Goal: Task Accomplishment & Management: Manage account settings

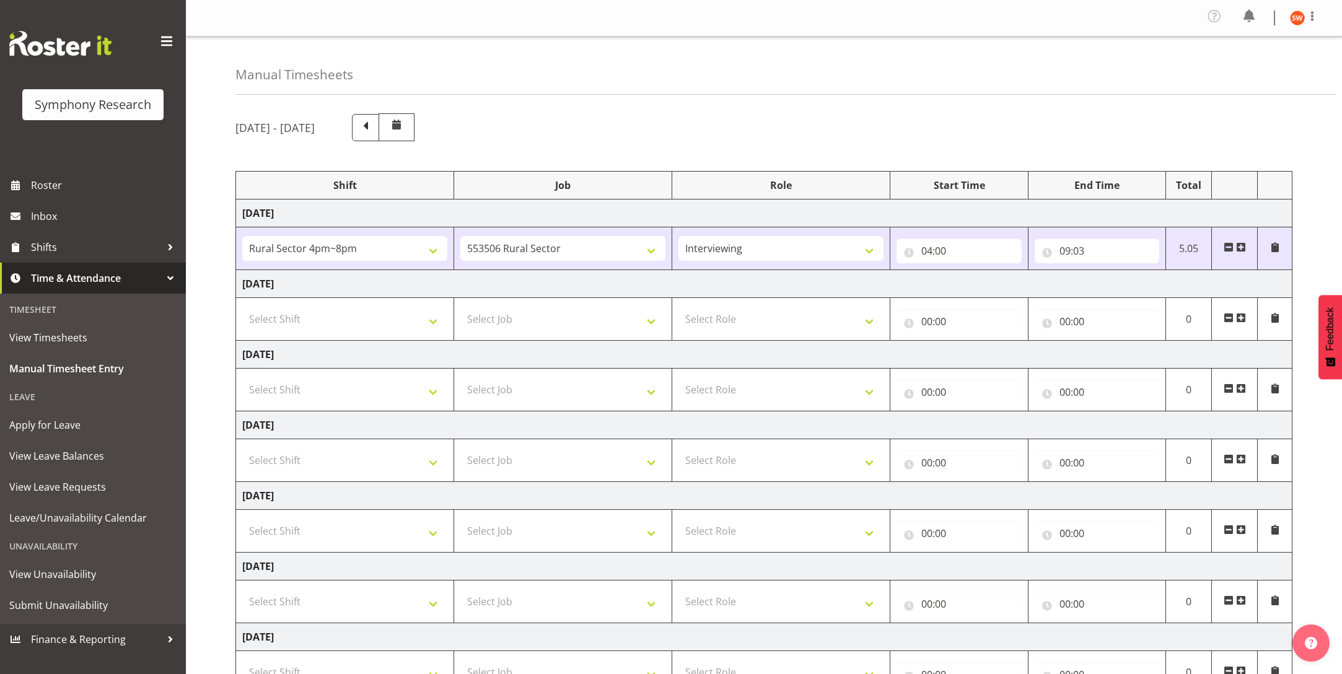
select select "81298"
select select "10587"
select select "47"
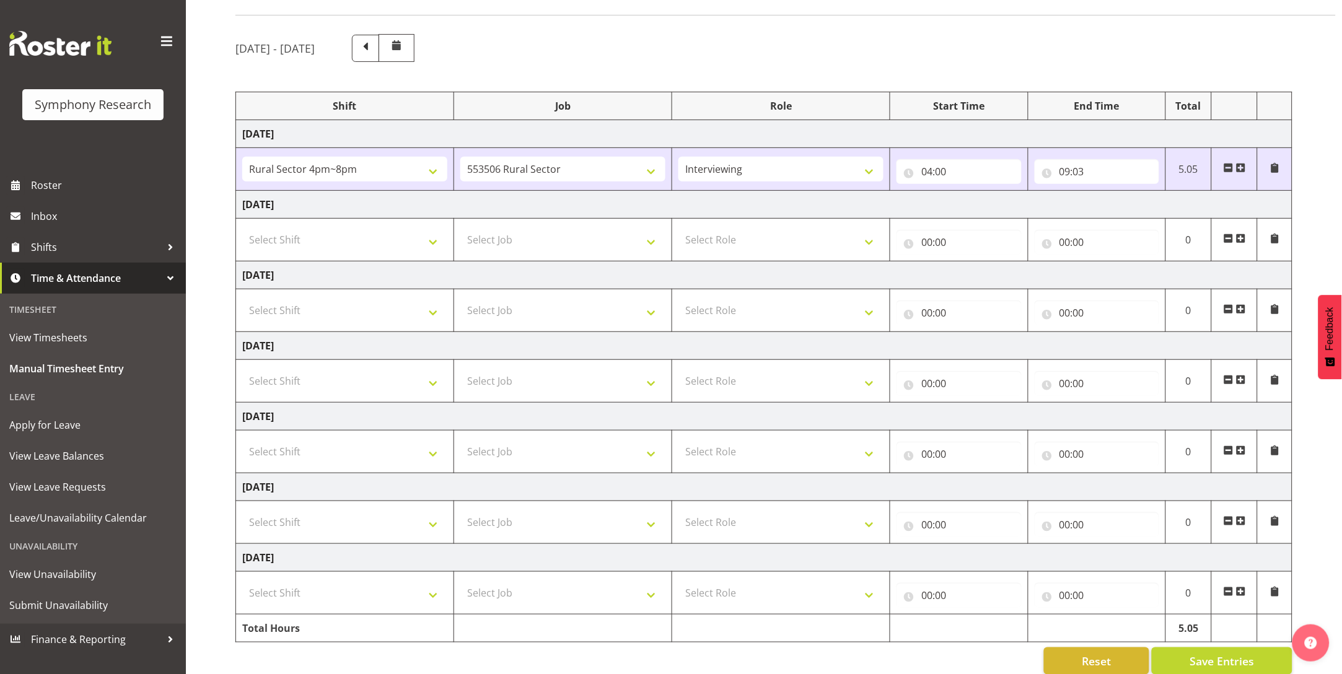
scroll to position [109, 0]
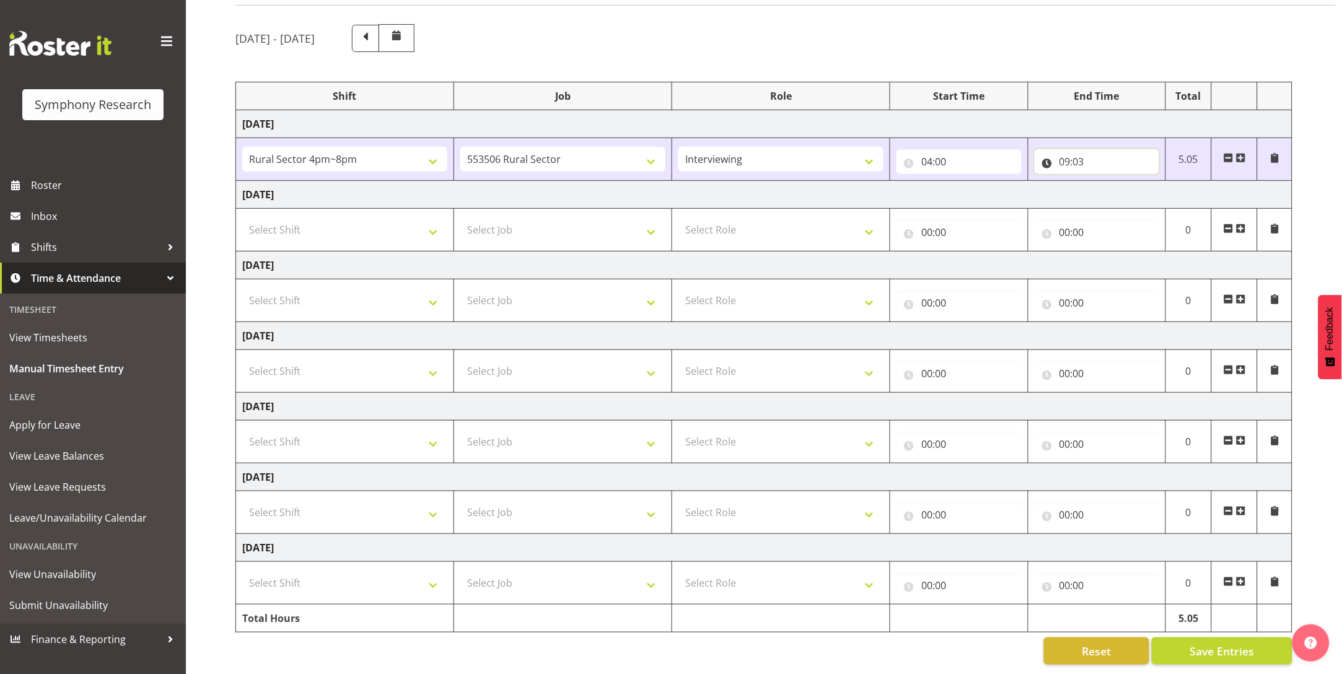
click at [1046, 149] on input "09:03" at bounding box center [1097, 161] width 125 height 25
click at [1052, 149] on input "09:03" at bounding box center [1097, 161] width 125 height 25
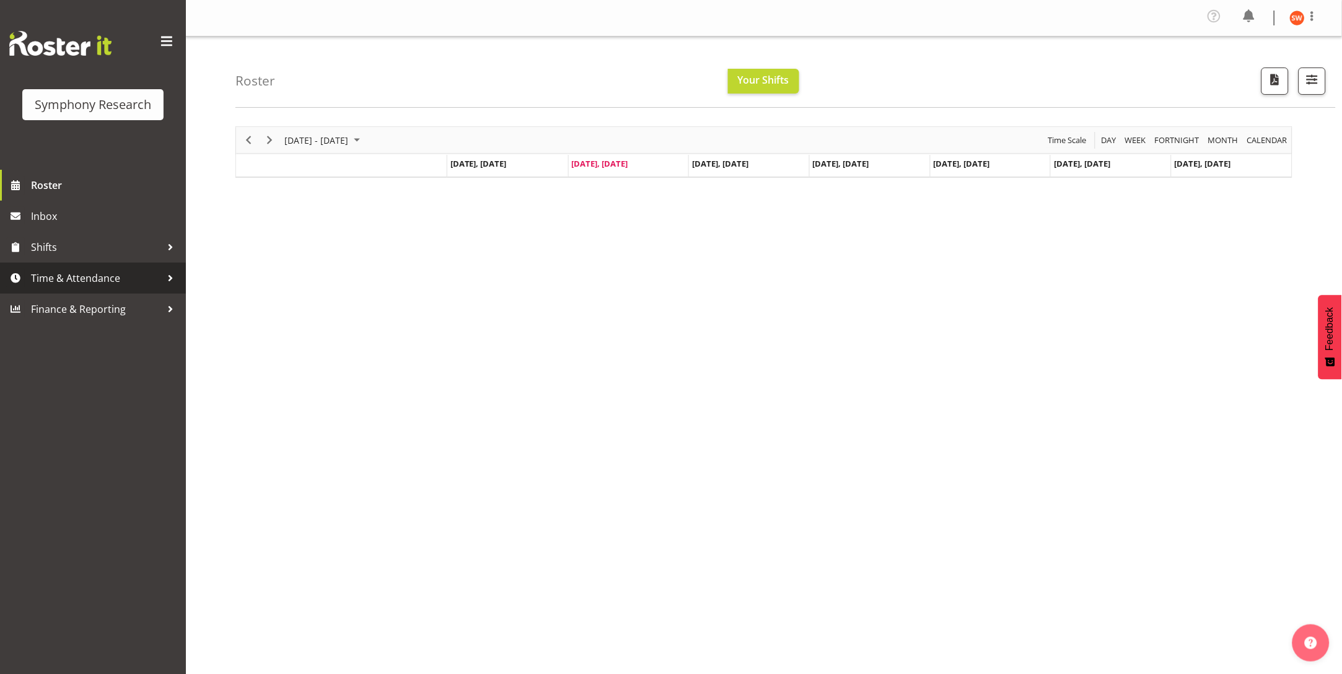
click at [86, 271] on span "Time & Attendance" at bounding box center [96, 278] width 130 height 19
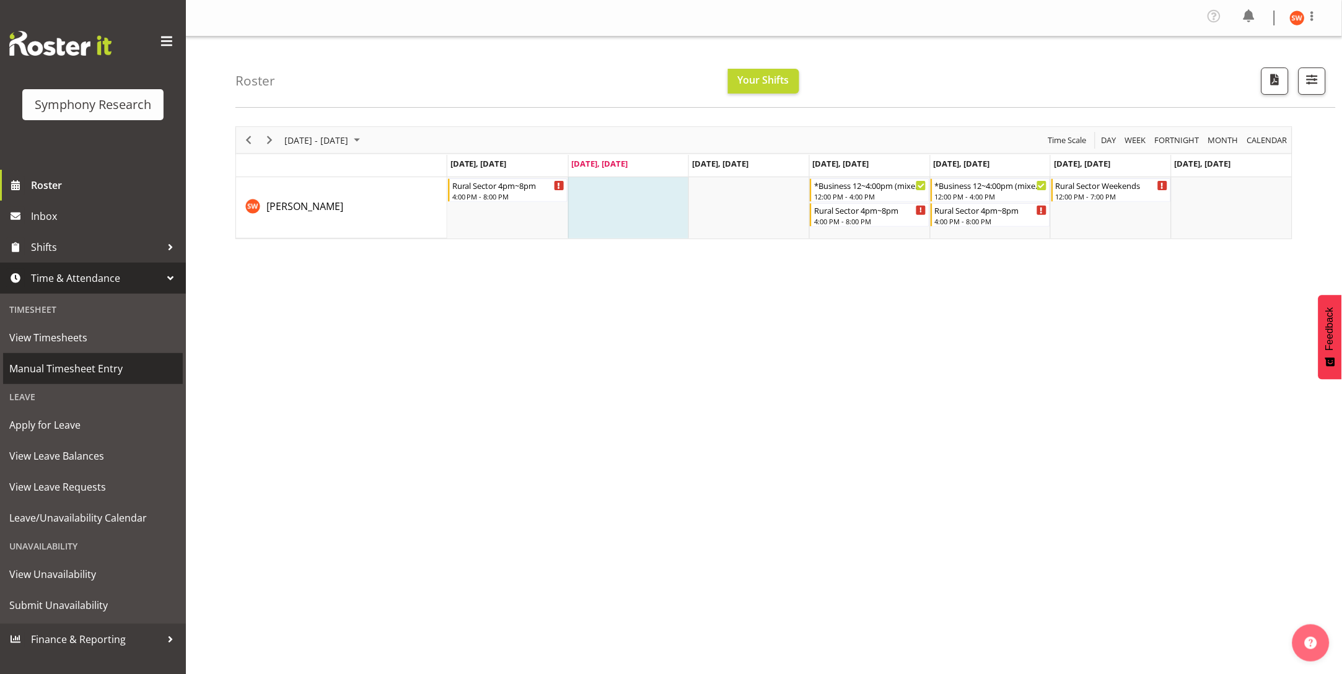
click at [61, 368] on span "Manual Timesheet Entry" at bounding box center [92, 368] width 167 height 19
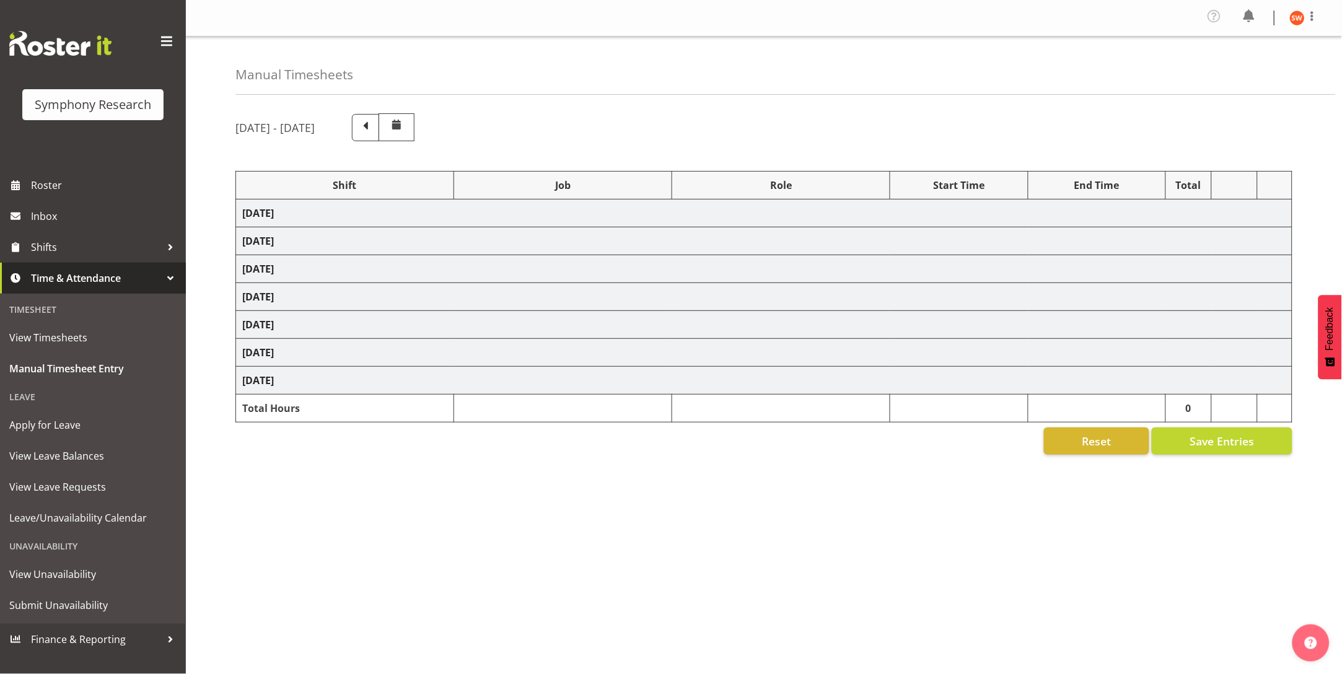
select select "81298"
select select "10587"
select select "47"
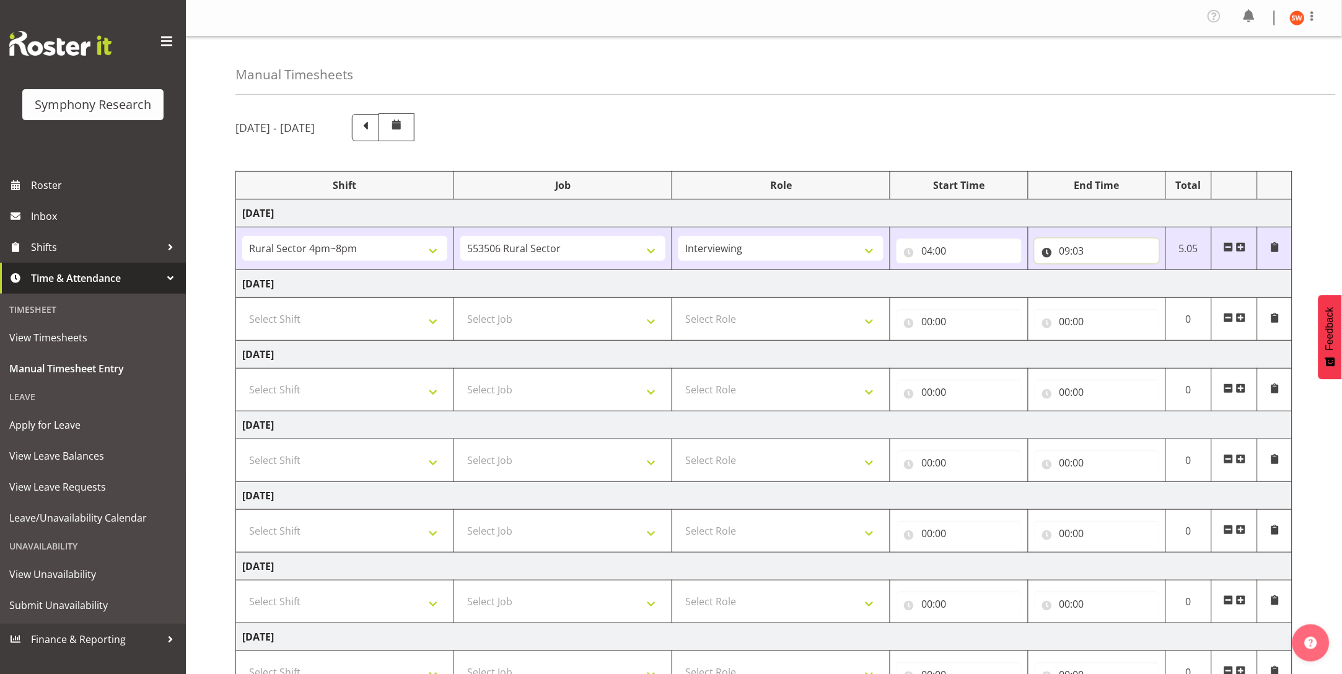
click at [1064, 253] on input "09:03" at bounding box center [1097, 251] width 125 height 25
click at [1226, 248] on span at bounding box center [1229, 247] width 10 height 10
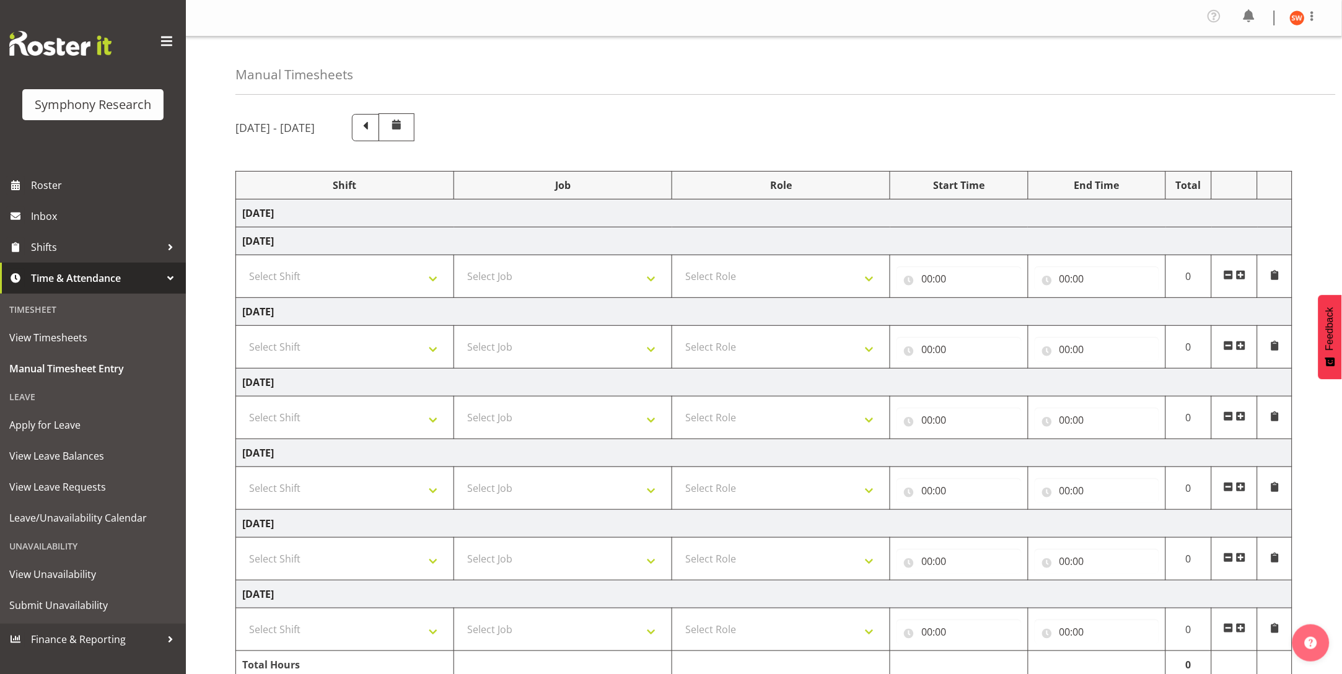
click at [328, 209] on td "Monday 8th September 2025" at bounding box center [764, 213] width 1056 height 28
click at [512, 174] on th "Job" at bounding box center [563, 186] width 218 height 28
click at [379, 135] on span at bounding box center [365, 127] width 27 height 27
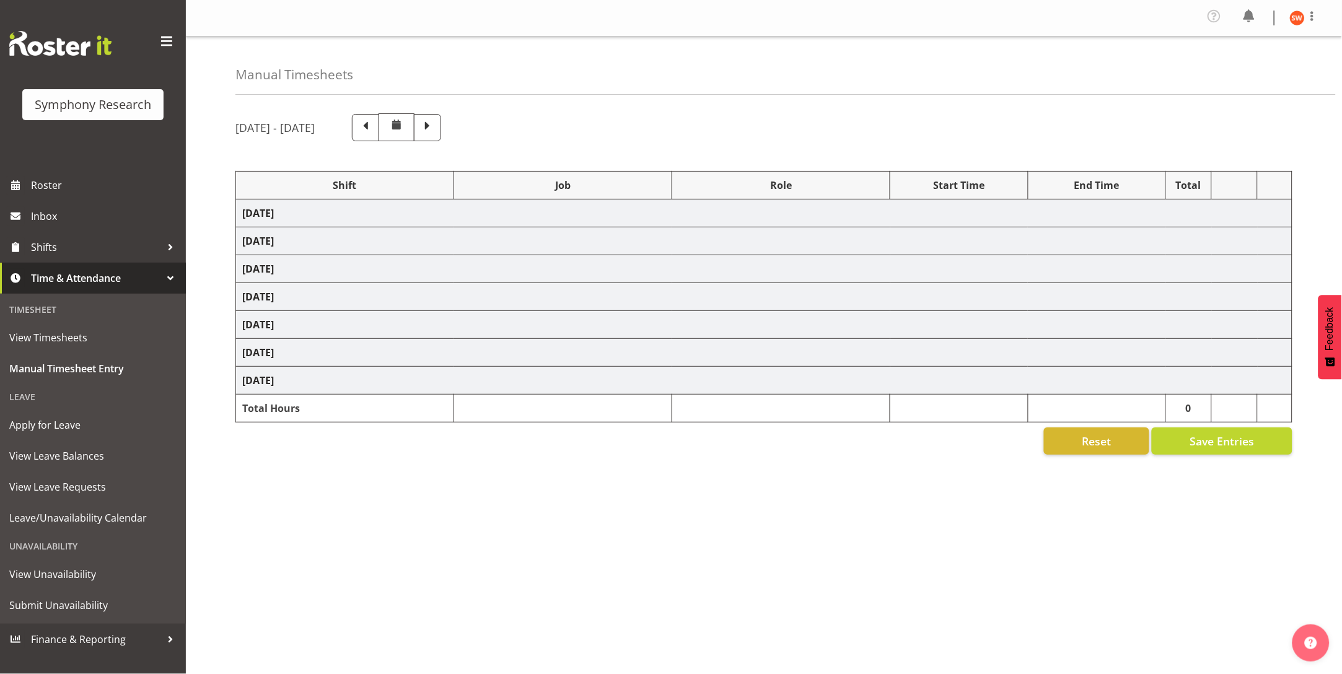
select select "81297"
select select "10587"
select select "47"
select select "81297"
select select "10587"
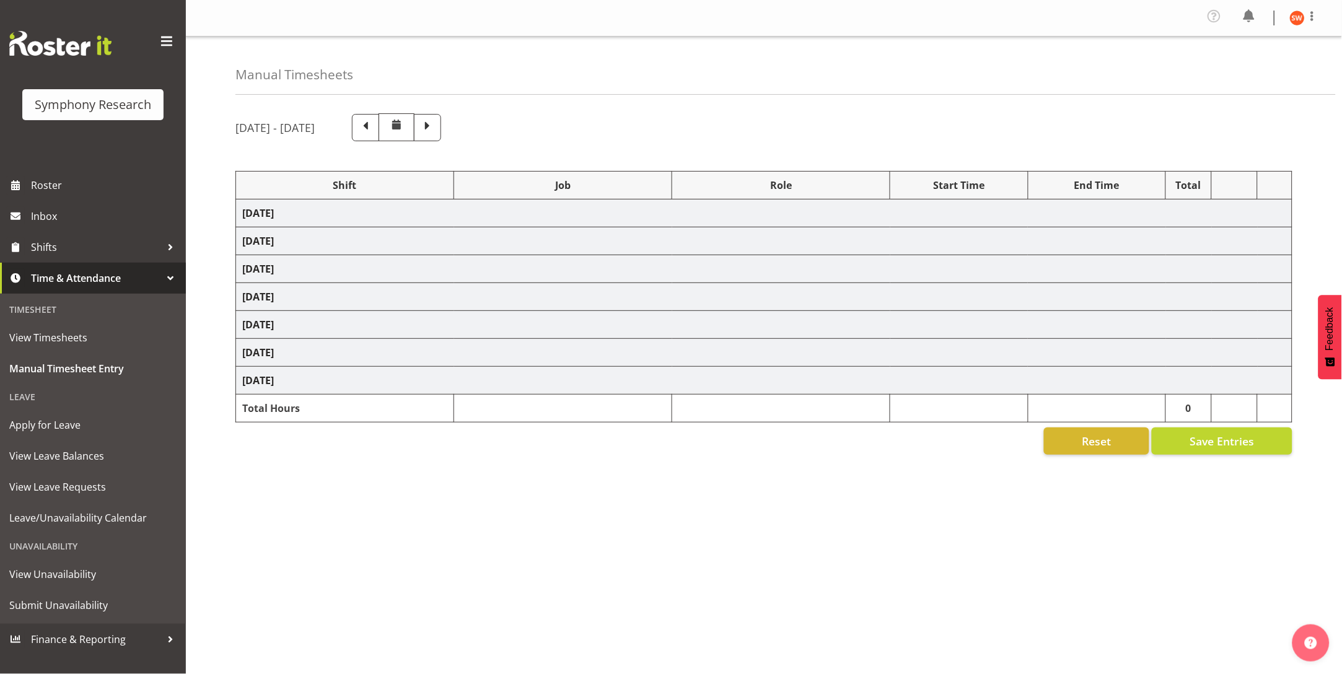
select select "47"
select select "81297"
select select "10587"
select select "47"
select select "81297"
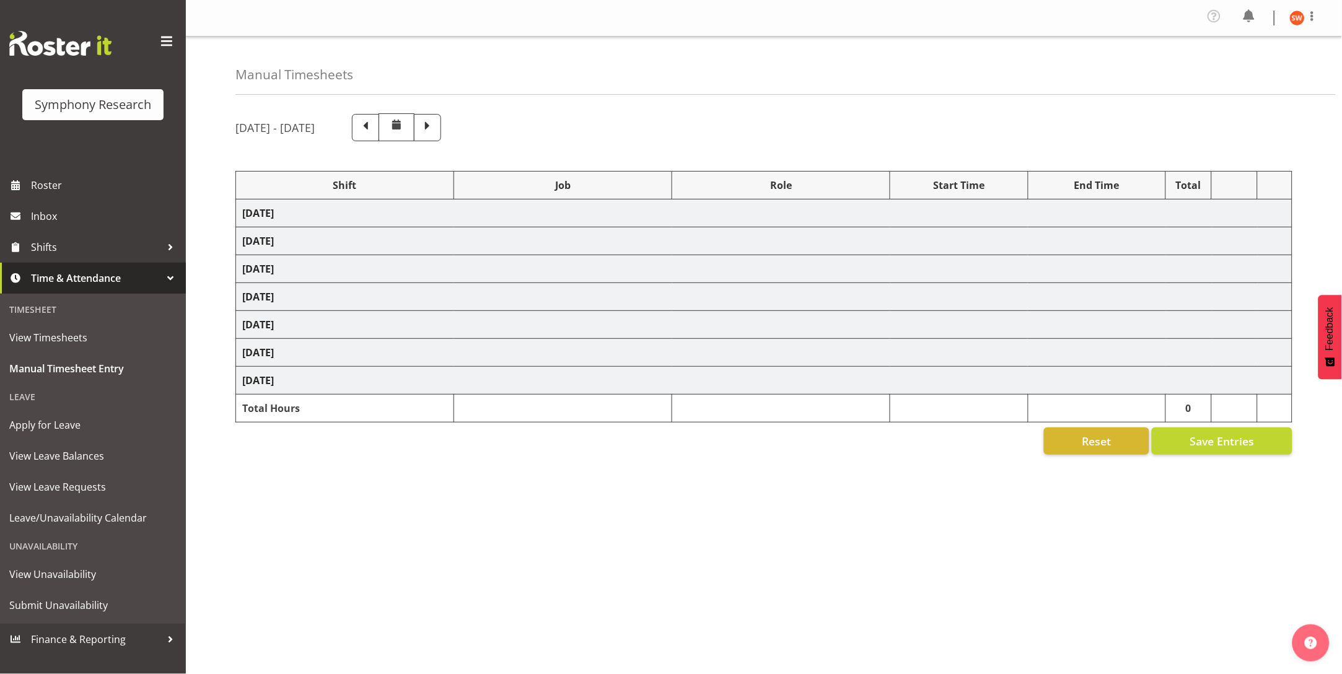
select select "10587"
select select "47"
select select "81299"
select select "10587"
select select "47"
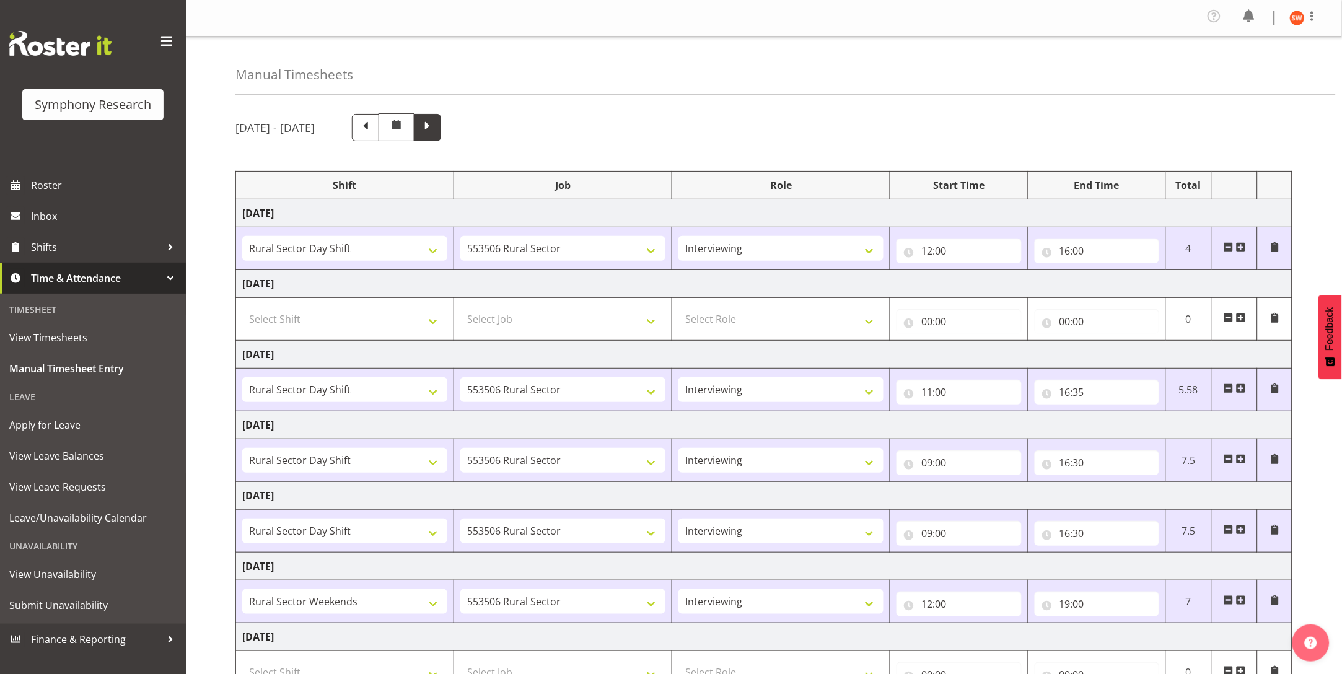
click at [441, 129] on span at bounding box center [427, 127] width 27 height 27
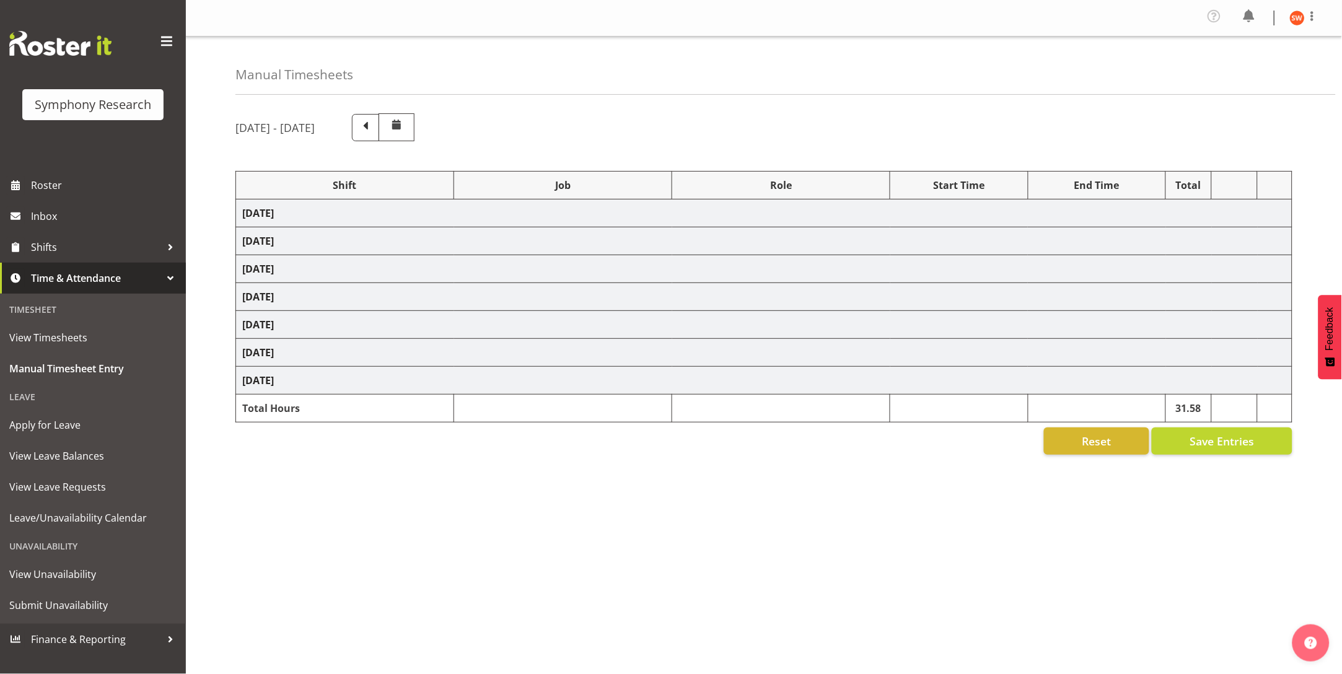
select select "81298"
select select "10587"
select select "47"
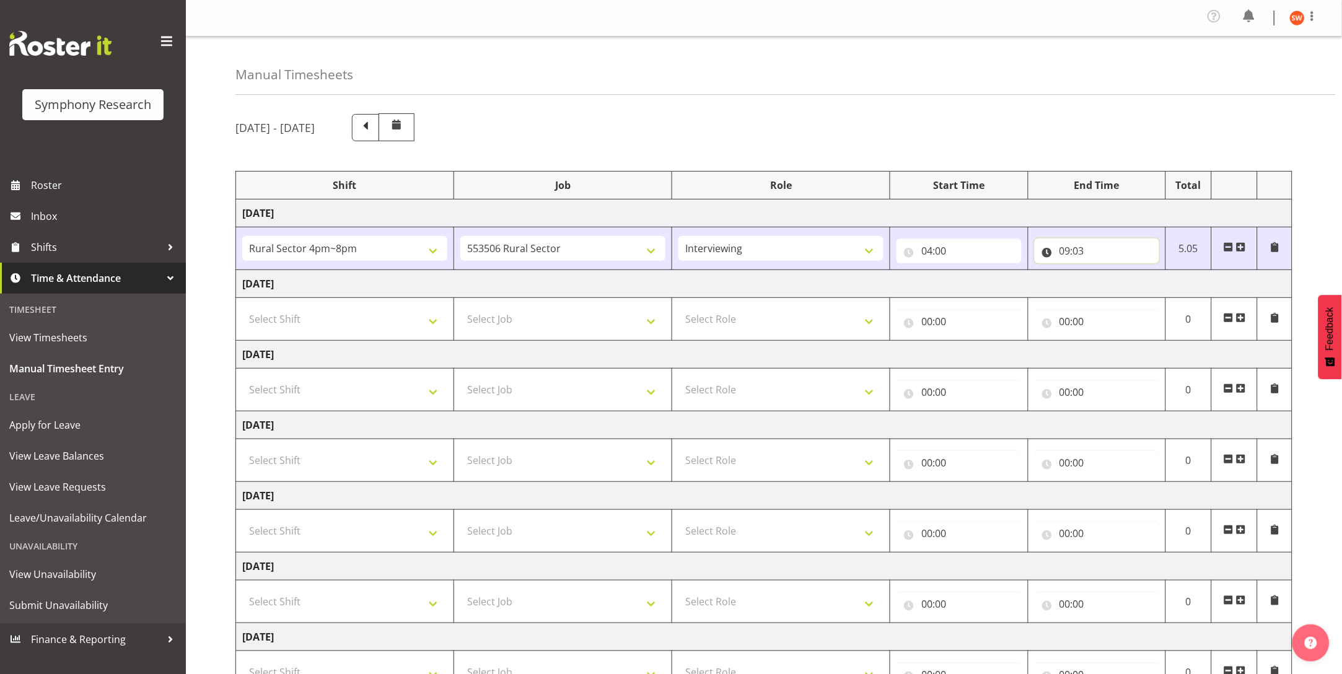
click at [1049, 256] on input "09:03" at bounding box center [1097, 251] width 125 height 25
click at [1121, 290] on select "00 01 02 03 04 05 06 07 08 09 10 11 12 13 14 15 16 17 18 19 20 21 22 23" at bounding box center [1119, 283] width 28 height 25
select select "8"
click at [1105, 271] on select "00 01 02 03 04 05 06 07 08 09 10 11 12 13 14 15 16 17 18 19 20 21 22 23" at bounding box center [1119, 283] width 28 height 25
type input "08:03"
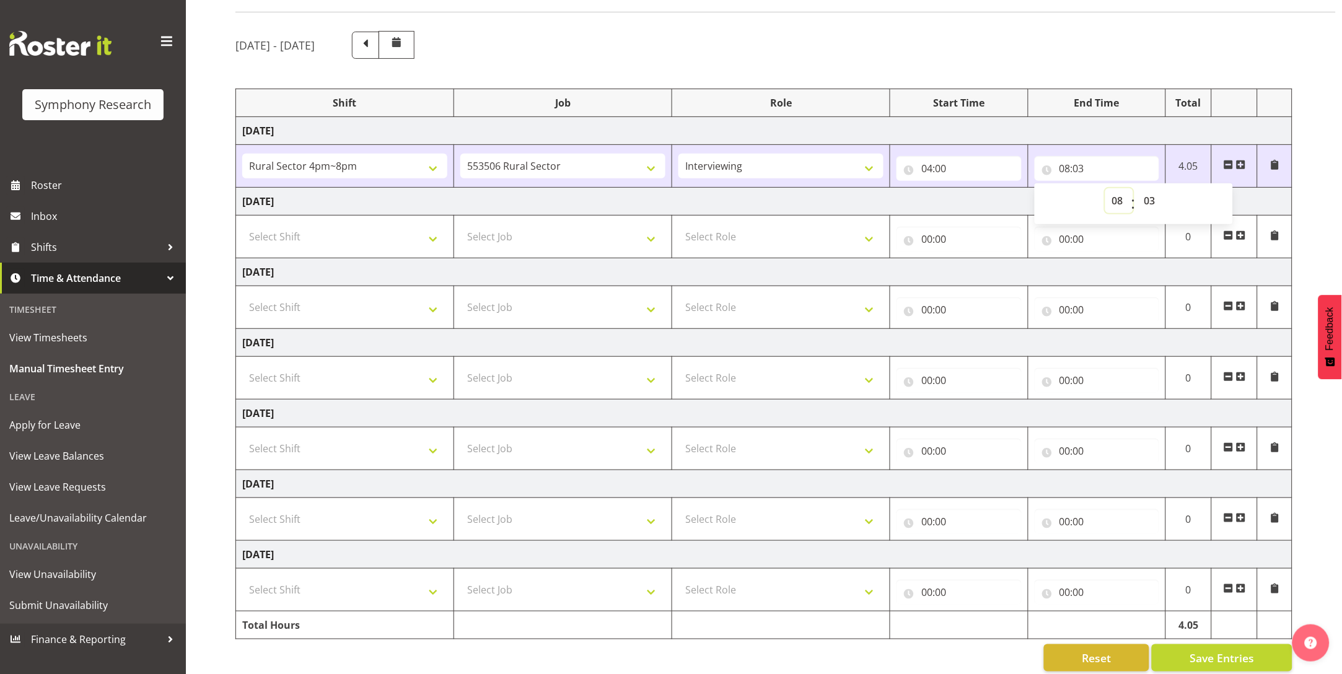
scroll to position [109, 0]
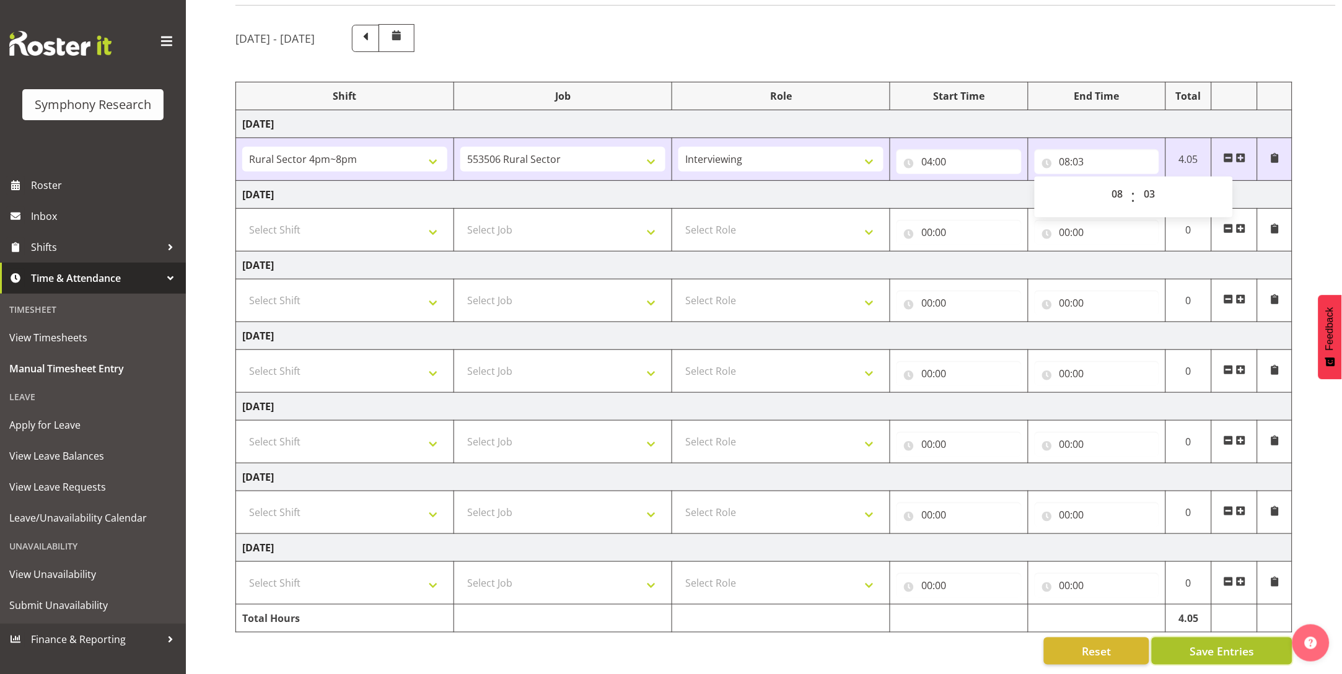
click at [1218, 643] on span "Save Entries" at bounding box center [1221, 651] width 64 height 16
click at [1235, 643] on span "Save Entries" at bounding box center [1221, 651] width 64 height 16
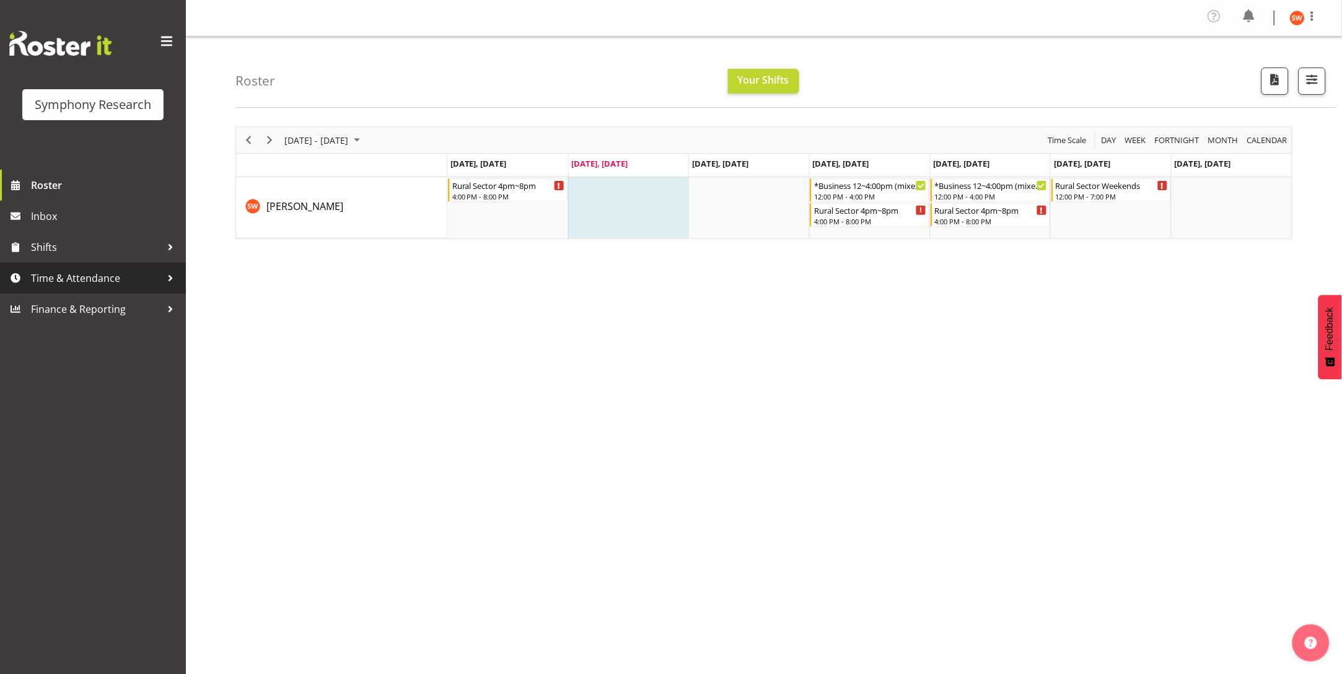
click at [91, 273] on span "Time & Attendance" at bounding box center [96, 278] width 130 height 19
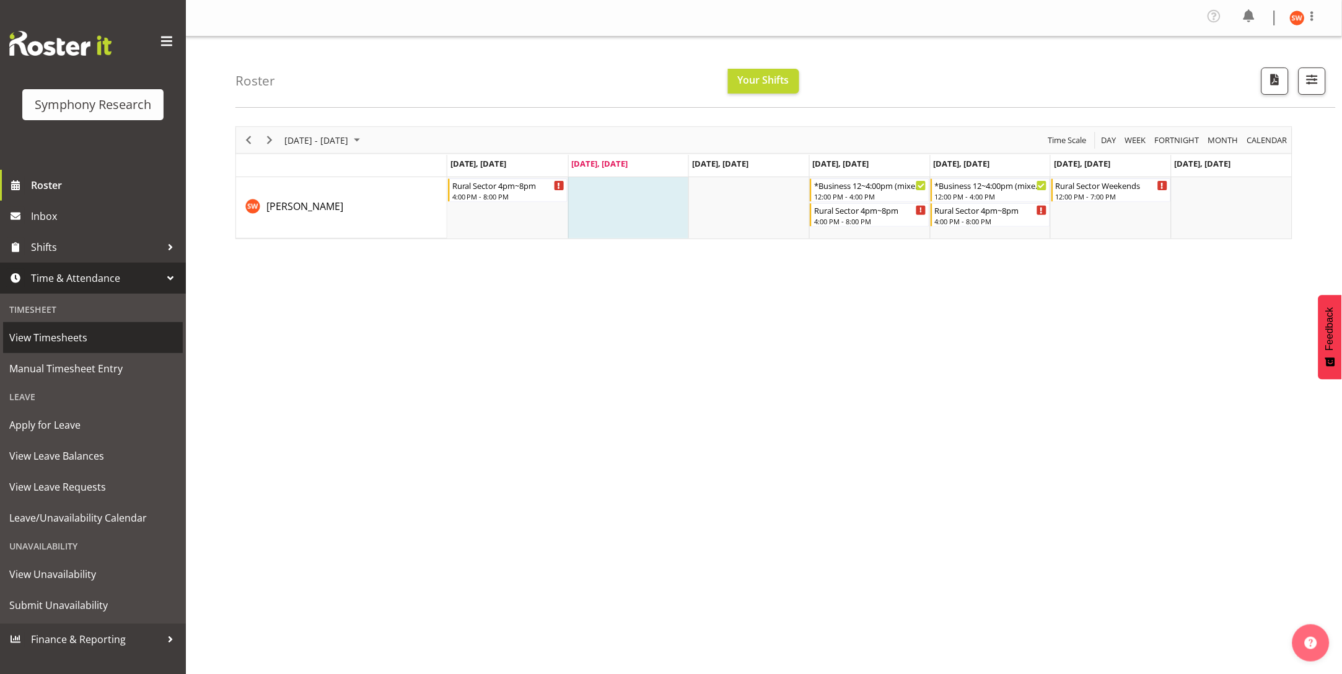
click at [56, 335] on span "View Timesheets" at bounding box center [92, 337] width 167 height 19
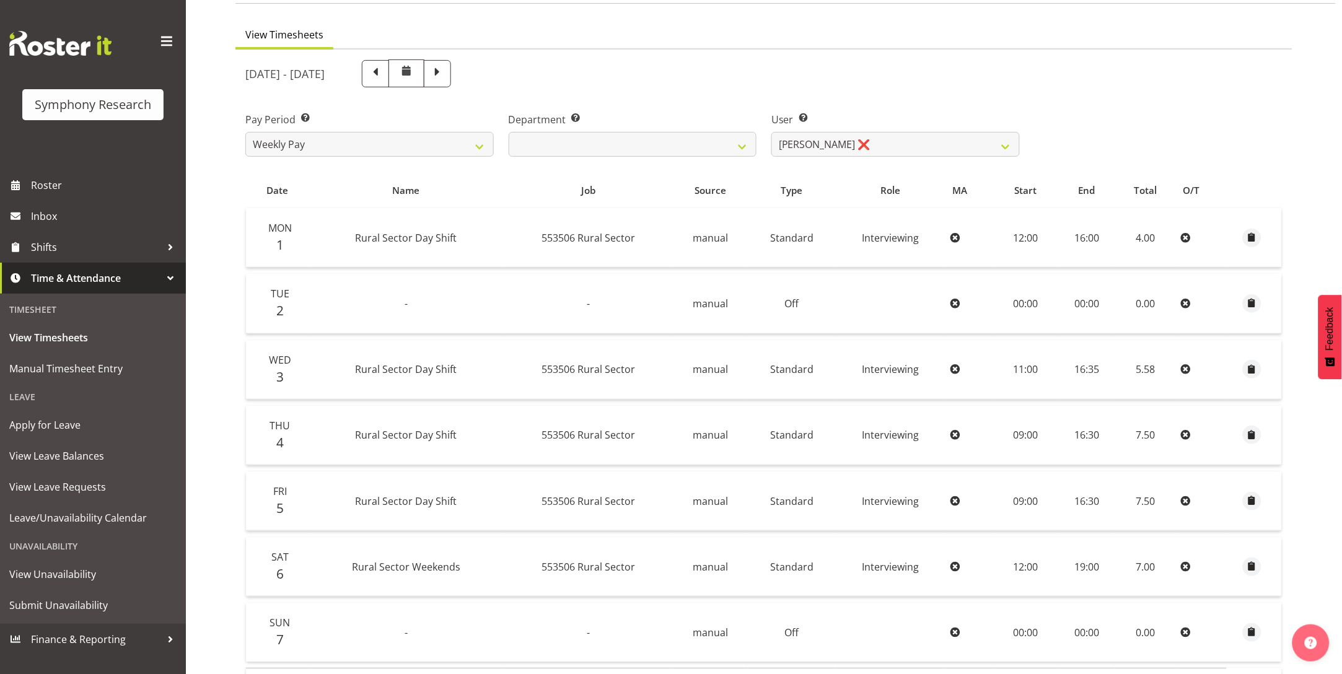
scroll to position [76, 0]
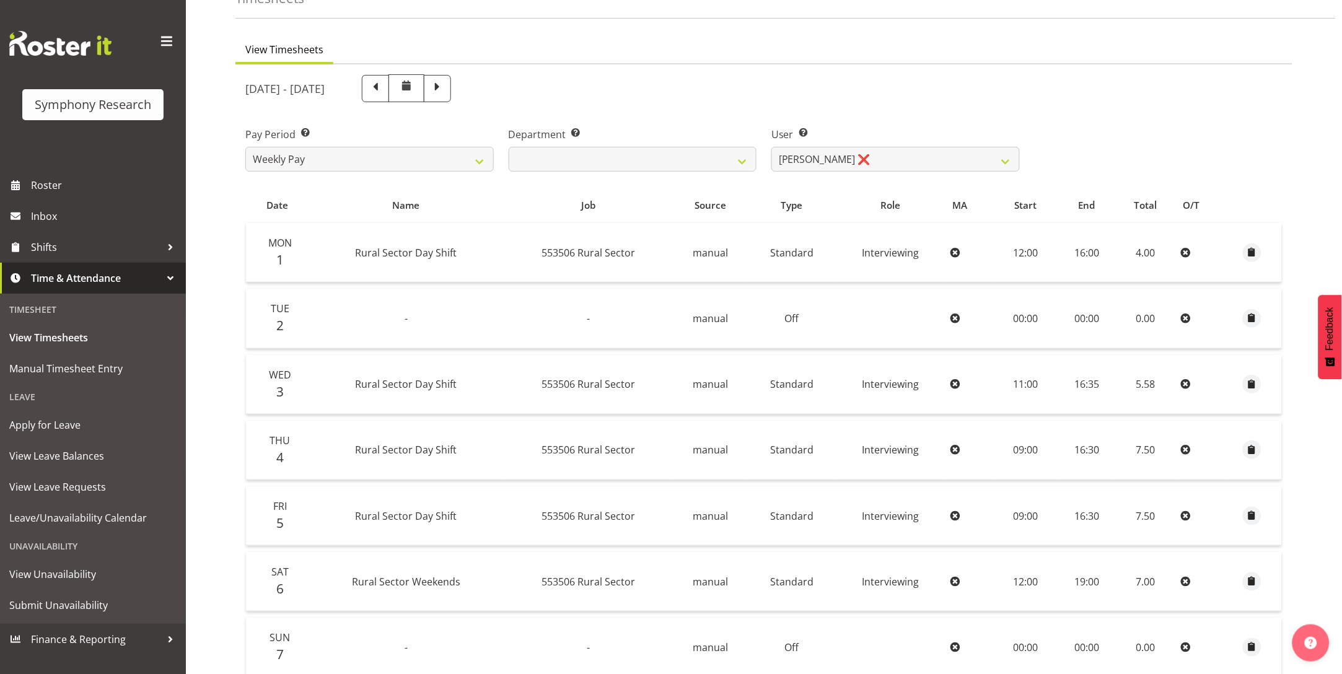
click at [414, 89] on span at bounding box center [406, 85] width 15 height 15
click at [451, 94] on div at bounding box center [391, 88] width 119 height 28
click at [383, 92] on span at bounding box center [375, 87] width 16 height 16
select select
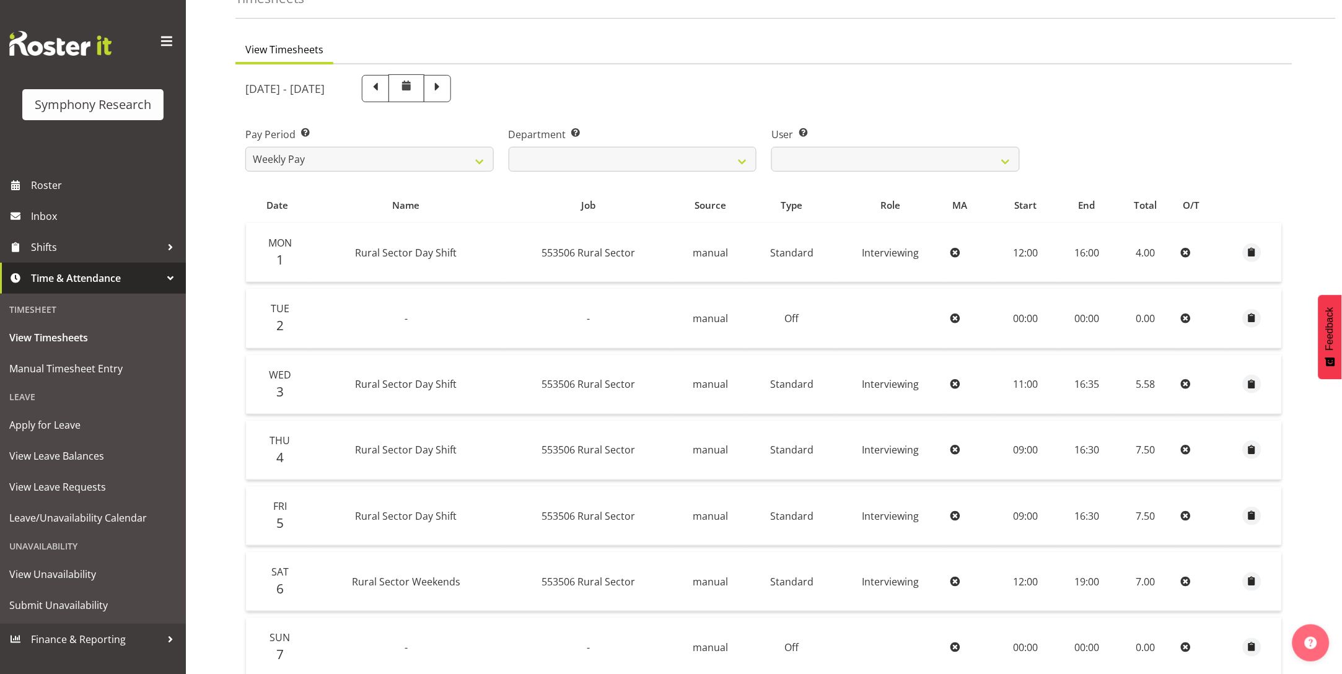
scroll to position [0, 0]
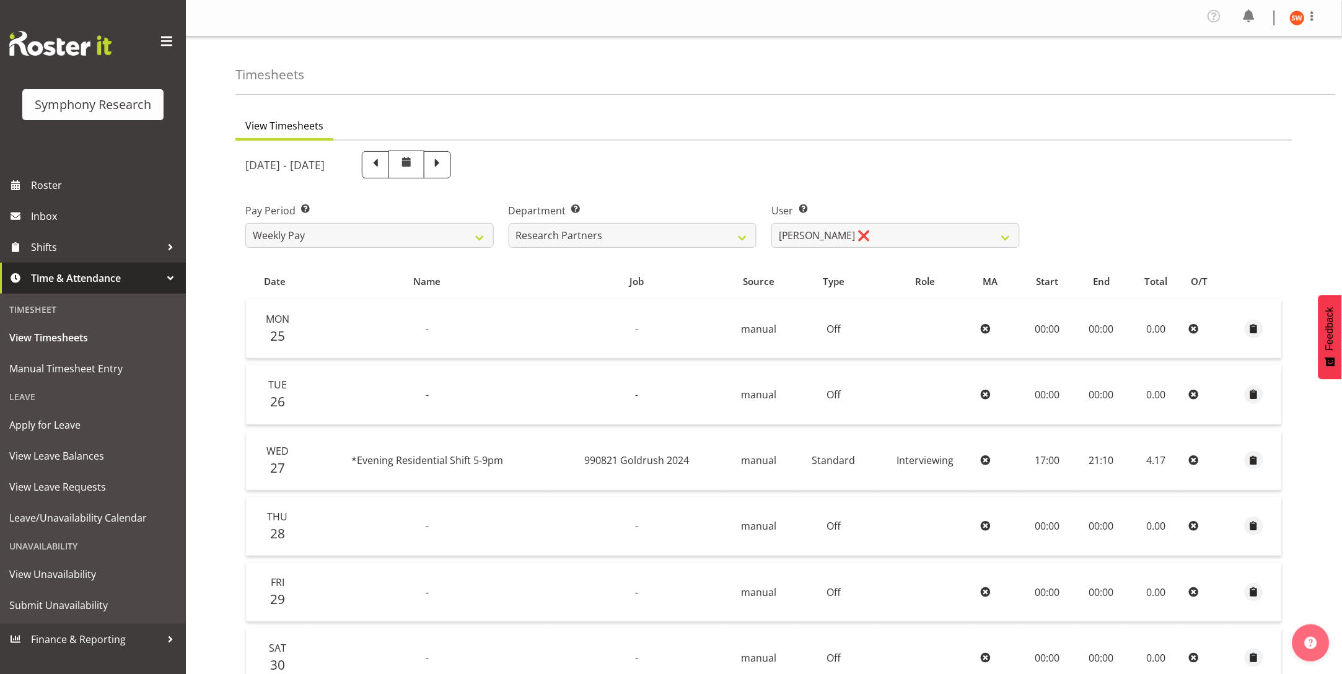
click at [605, 333] on td "-" at bounding box center [637, 328] width 174 height 59
click at [445, 171] on span at bounding box center [437, 163] width 16 height 16
select select
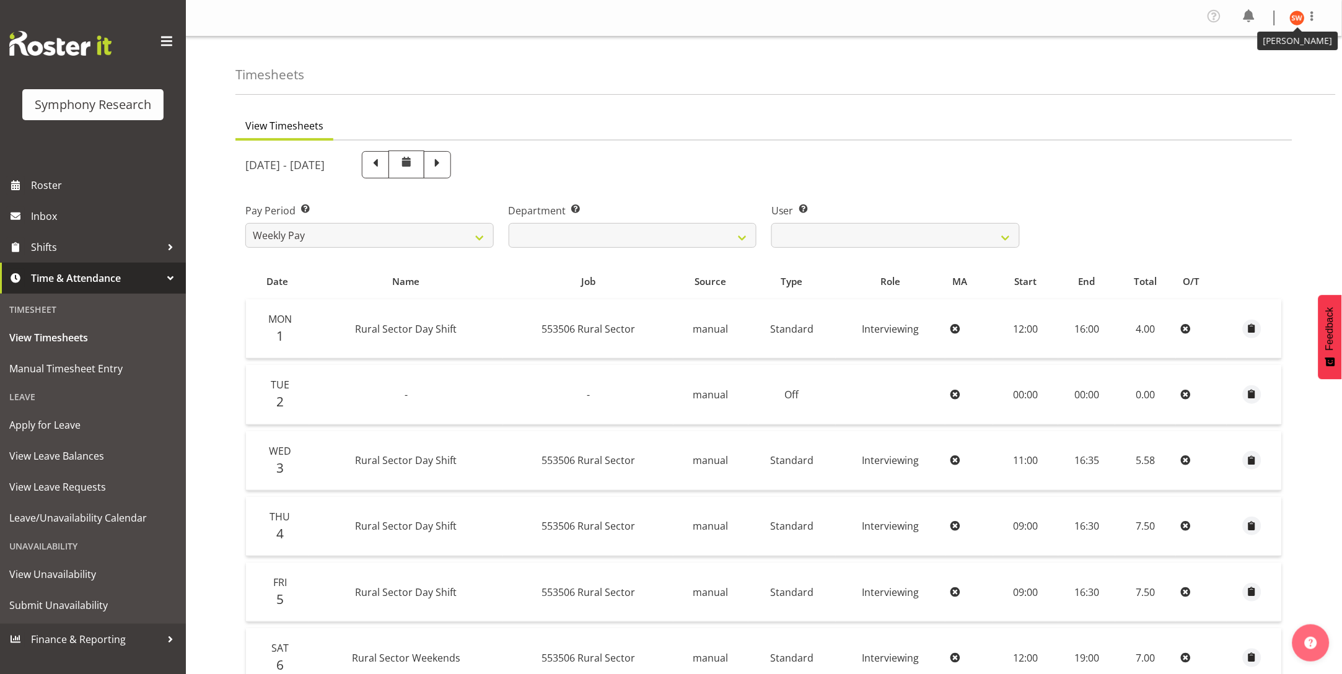
click at [1298, 15] on img at bounding box center [1297, 18] width 15 height 15
click at [1247, 69] on link "Log Out" at bounding box center [1260, 68] width 119 height 22
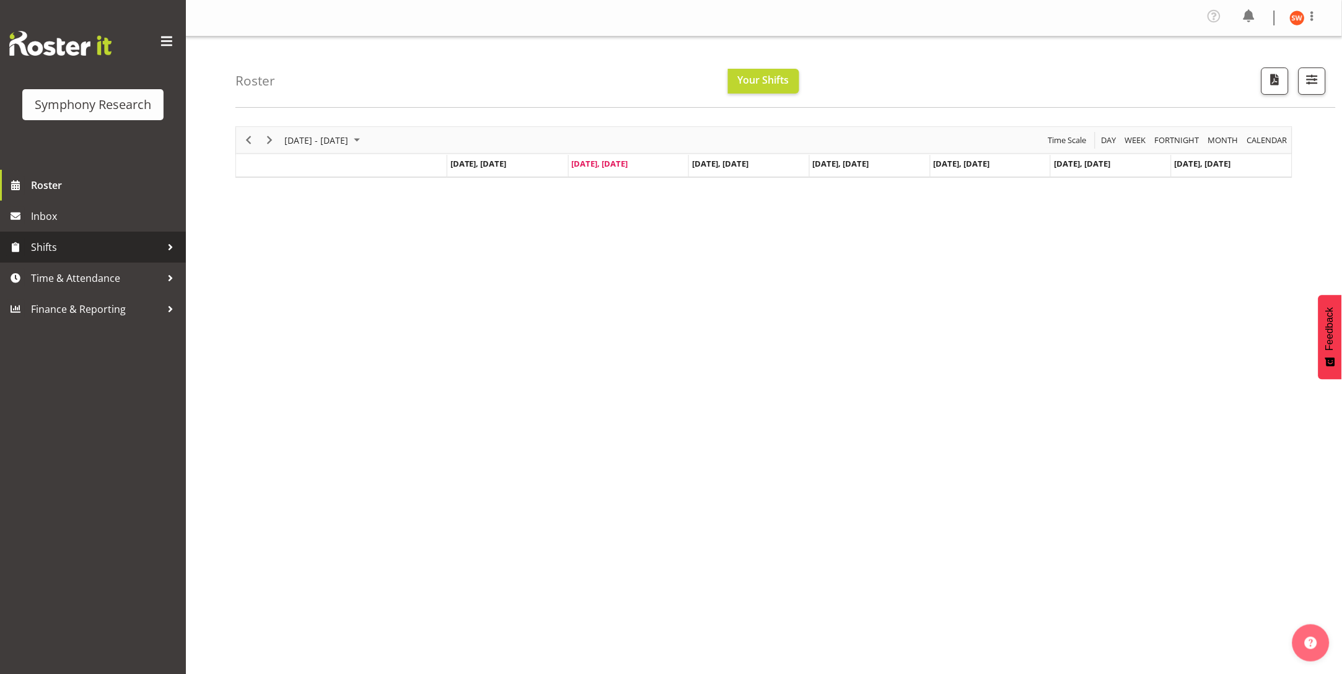
click at [28, 248] on link "Shifts" at bounding box center [93, 247] width 186 height 31
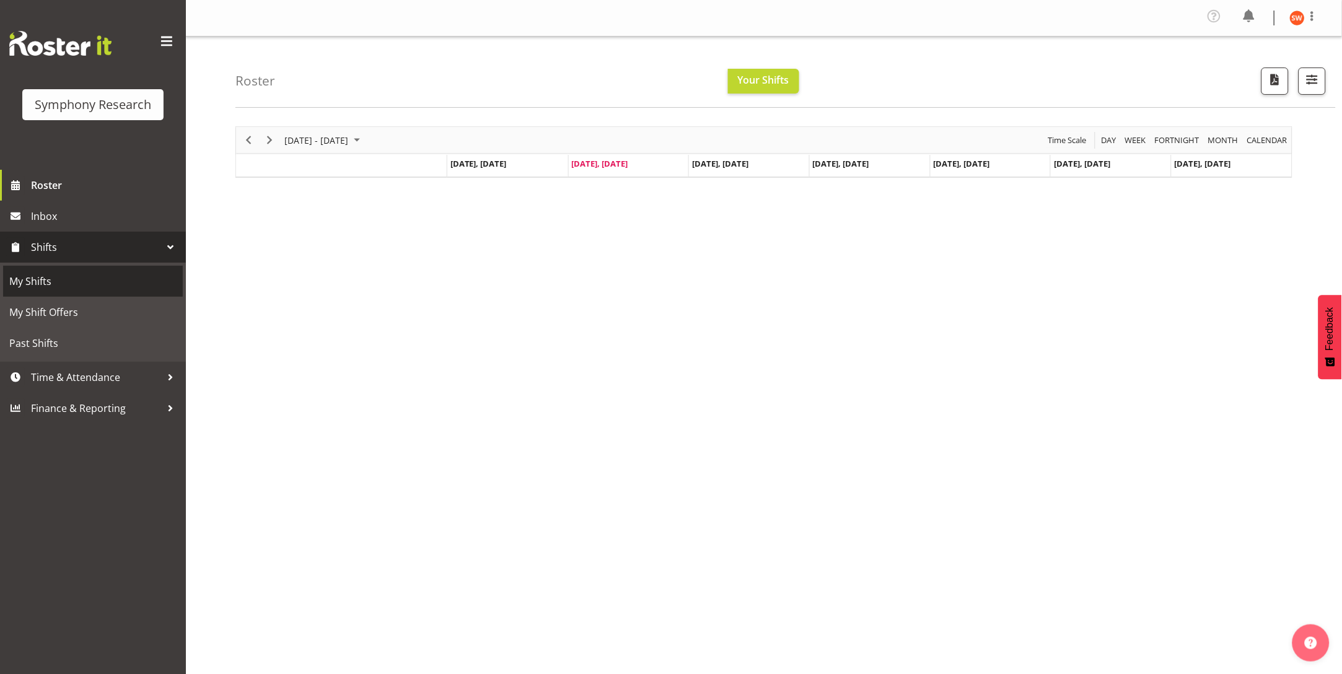
click at [47, 291] on link "My Shifts" at bounding box center [93, 281] width 180 height 31
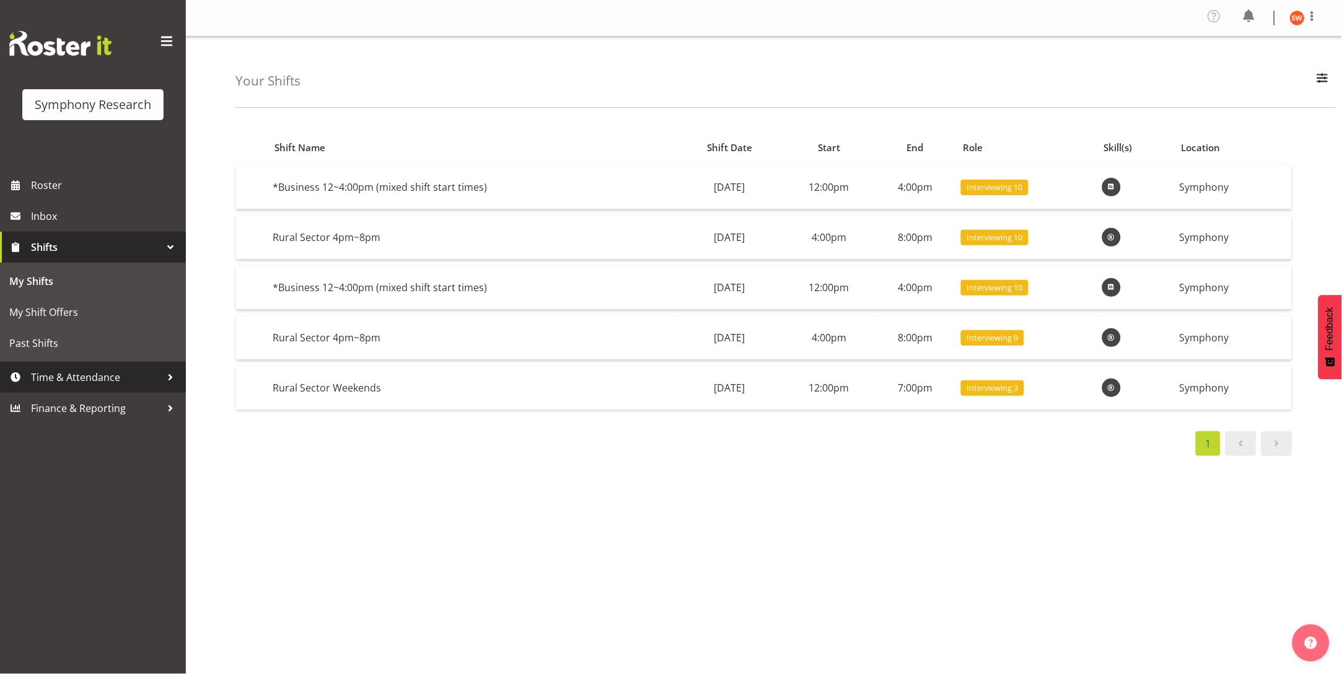
click at [48, 379] on span "Time & Attendance" at bounding box center [96, 377] width 130 height 19
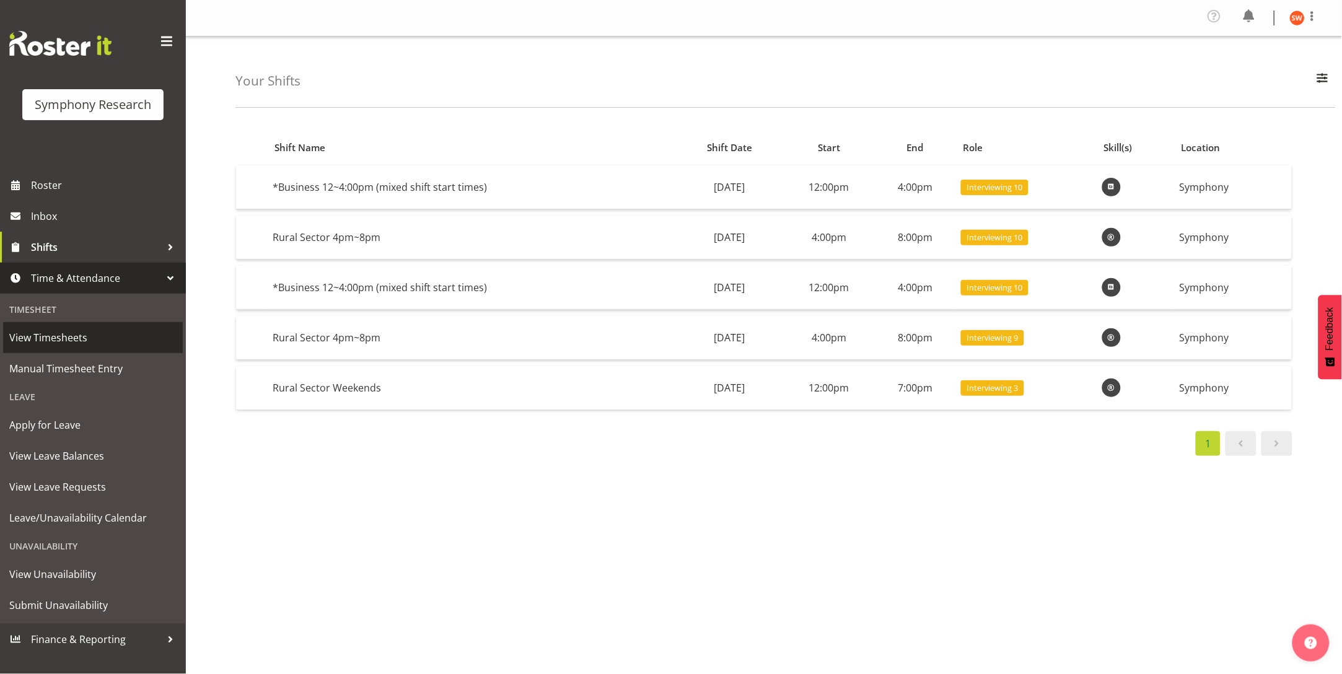
click at [33, 335] on span "View Timesheets" at bounding box center [92, 337] width 167 height 19
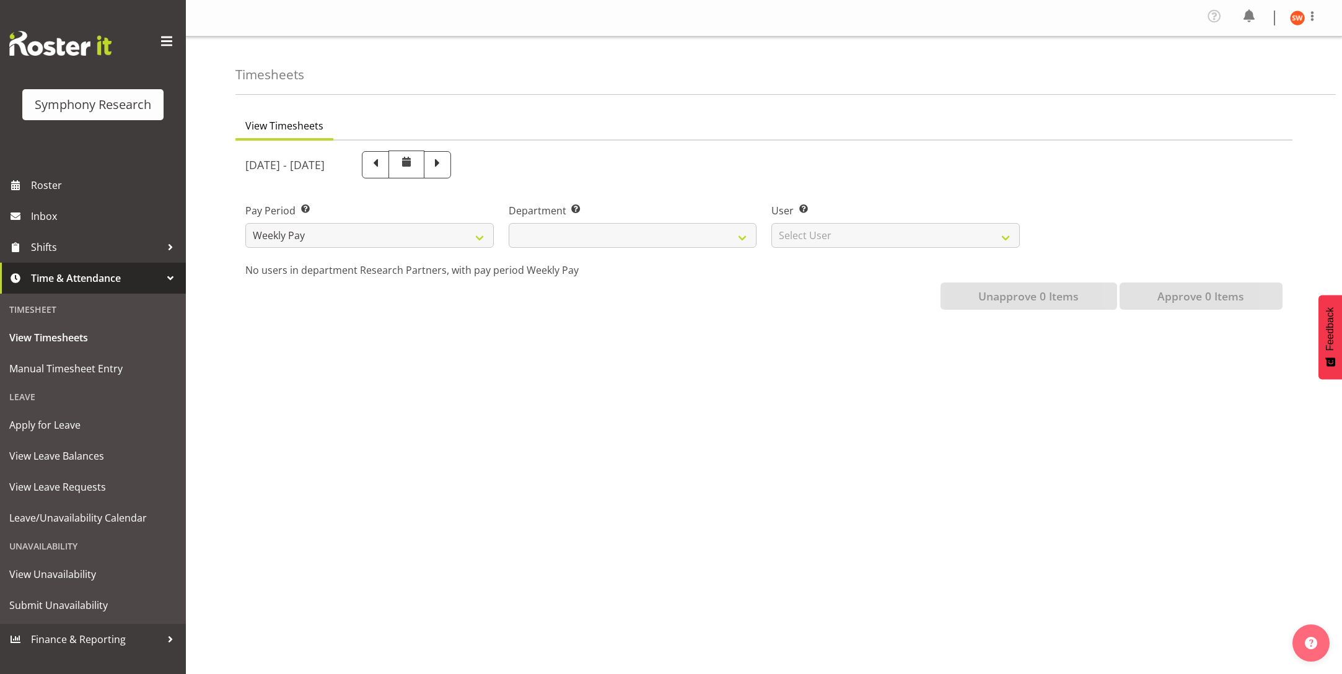
select select
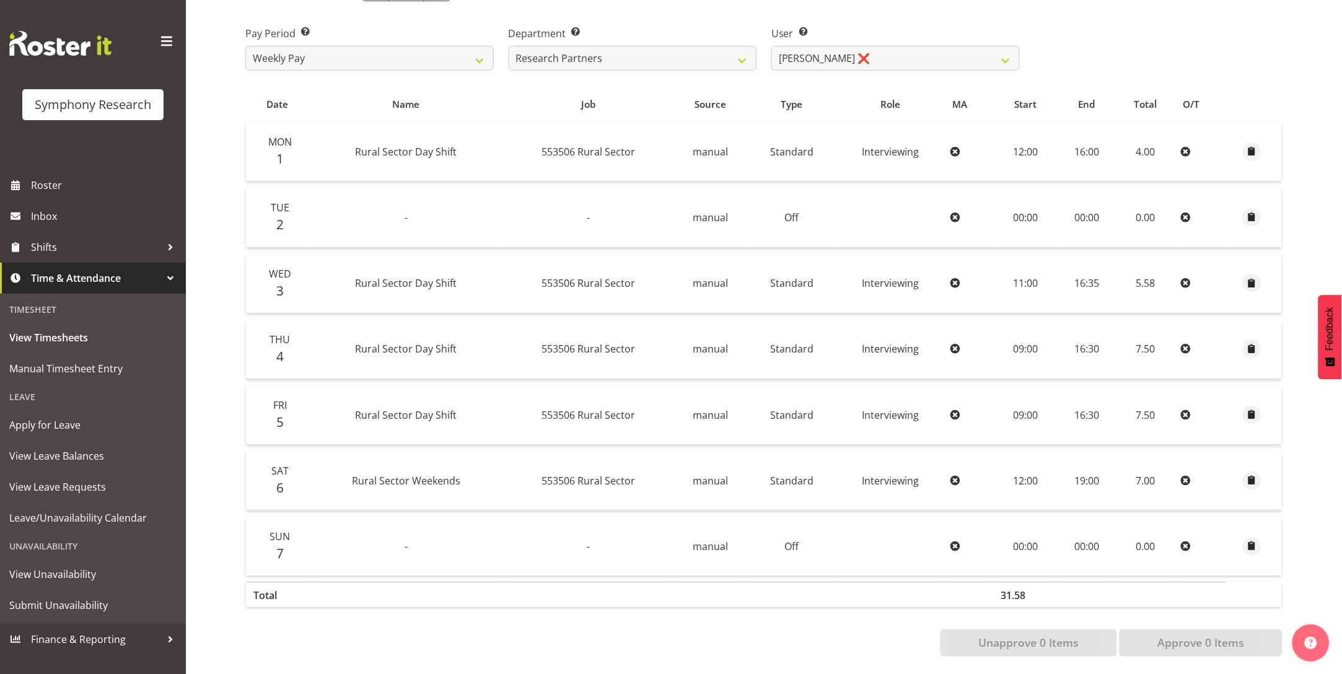
scroll to position [191, 0]
